Goal: Navigation & Orientation: Find specific page/section

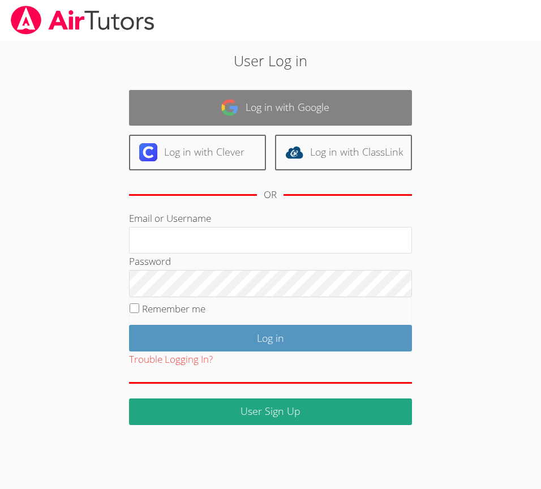
click at [230, 106] on img at bounding box center [230, 108] width 18 height 18
